Goal: Task Accomplishment & Management: Use online tool/utility

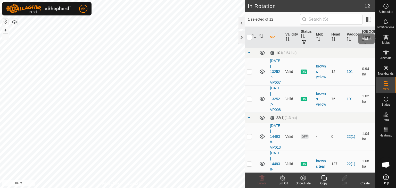
click at [386, 39] on icon at bounding box center [386, 37] width 6 height 5
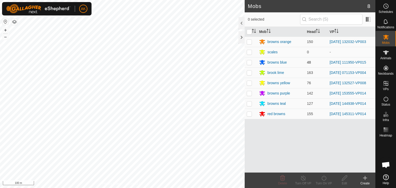
click at [249, 60] on p-checkbox at bounding box center [249, 62] width 5 height 4
checkbox input "true"
click at [326, 180] on icon at bounding box center [324, 178] width 6 height 6
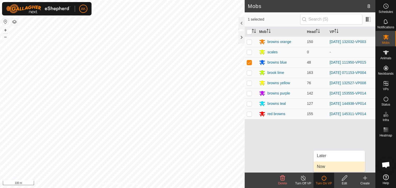
click at [326, 169] on link "Now" at bounding box center [339, 167] width 51 height 10
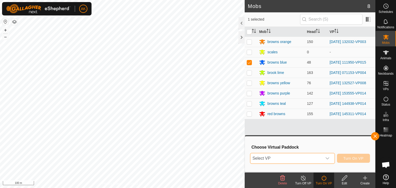
click at [311, 157] on span "Select VP" at bounding box center [286, 158] width 72 height 10
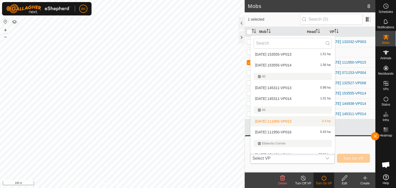
scroll to position [109, 0]
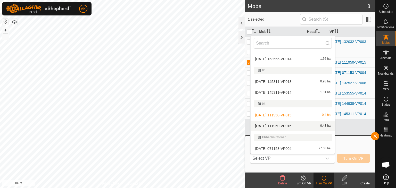
click at [275, 124] on li "2025-08-27 111950-VP016 0.43 ha" at bounding box center [293, 126] width 84 height 10
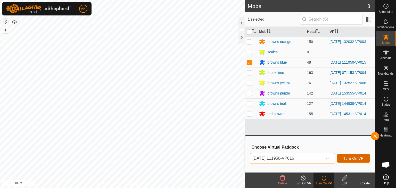
click at [346, 158] on span "Turn On VP" at bounding box center [353, 158] width 20 height 4
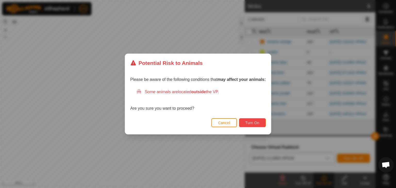
click at [254, 126] on button "Turn On" at bounding box center [252, 122] width 27 height 9
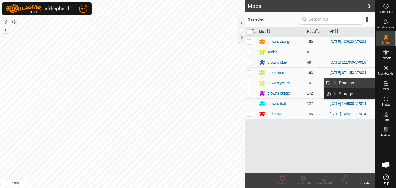
click at [335, 81] on link "In Rotation" at bounding box center [353, 83] width 44 height 10
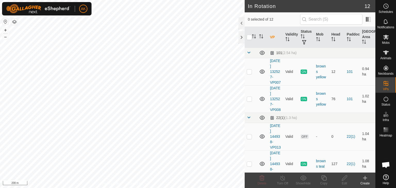
click at [365, 178] on icon at bounding box center [365, 178] width 0 height 4
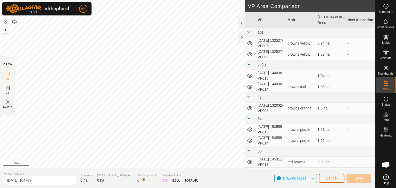
click at [335, 178] on span "Cancel" at bounding box center [332, 178] width 12 height 4
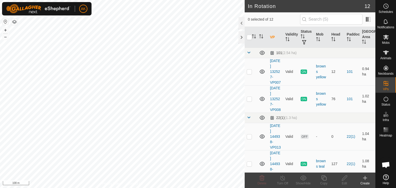
checkbox input "true"
checkbox input "false"
click at [263, 180] on icon at bounding box center [262, 178] width 5 height 5
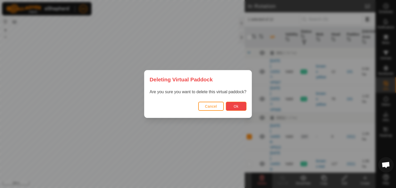
click at [233, 108] on button "Ok" at bounding box center [236, 106] width 21 height 9
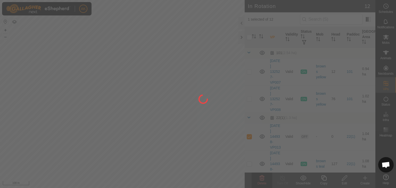
checkbox input "false"
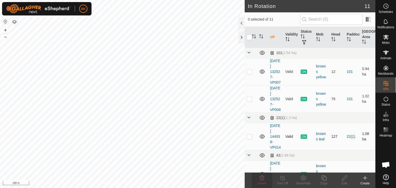
checkbox input "true"
click at [322, 176] on icon at bounding box center [323, 178] width 5 height 5
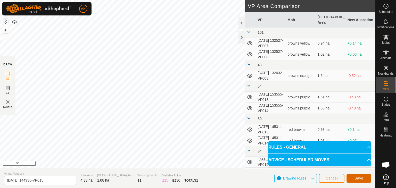
click at [357, 178] on span "Save" at bounding box center [358, 178] width 9 height 4
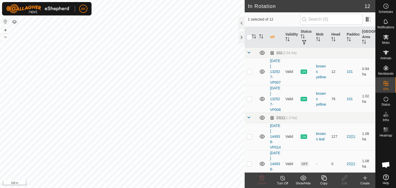
checkbox input "false"
checkbox input "true"
click at [322, 177] on icon at bounding box center [324, 178] width 6 height 6
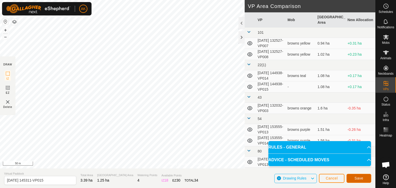
click at [356, 178] on span "Save" at bounding box center [358, 178] width 9 height 4
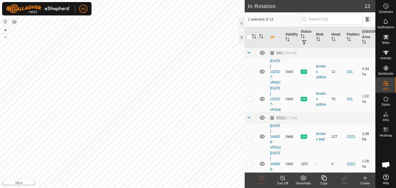
checkbox input "false"
checkbox input "true"
click at [346, 177] on icon at bounding box center [344, 178] width 6 height 6
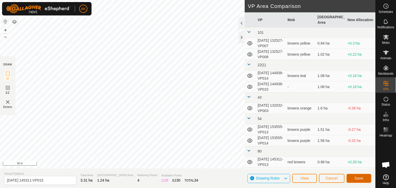
click at [357, 178] on span "Save" at bounding box center [358, 178] width 9 height 4
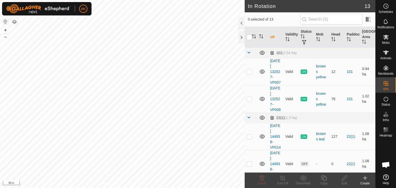
click at [189, 188] on html "AK Schedules Notifications Mobs Animals Neckbands VPs Status Infra Heatmap Help…" at bounding box center [198, 94] width 396 height 188
click at [206, 188] on html "AK Schedules Notifications Mobs Animals Neckbands VPs Status Infra Heatmap Help…" at bounding box center [198, 94] width 396 height 188
checkbox input "true"
click at [325, 178] on icon at bounding box center [324, 178] width 6 height 6
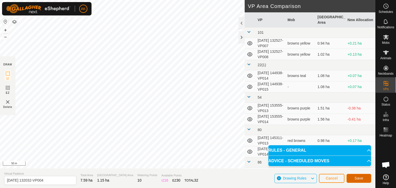
click at [354, 177] on button "Save" at bounding box center [358, 178] width 25 height 9
